Goal: Navigation & Orientation: Find specific page/section

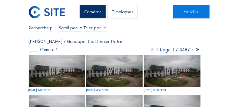
click at [55, 13] on div "Caméras Timelapses" at bounding box center [109, 12] width 128 height 14
click at [91, 10] on div "Caméras" at bounding box center [93, 12] width 26 height 14
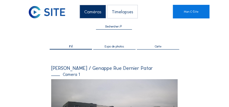
drag, startPoint x: 12, startPoint y: 76, endPoint x: 20, endPoint y: 39, distance: 37.9
click at [42, 12] on img at bounding box center [47, 12] width 37 height 12
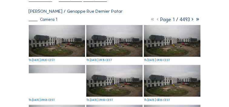
scroll to position [45, 0]
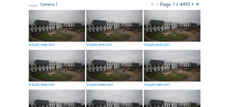
click at [78, 32] on img at bounding box center [57, 26] width 56 height 32
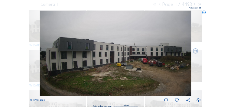
click at [204, 13] on icon at bounding box center [204, 13] width 4 height 4
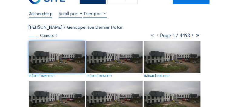
scroll to position [0, 0]
